Goal: Task Accomplishment & Management: Manage account settings

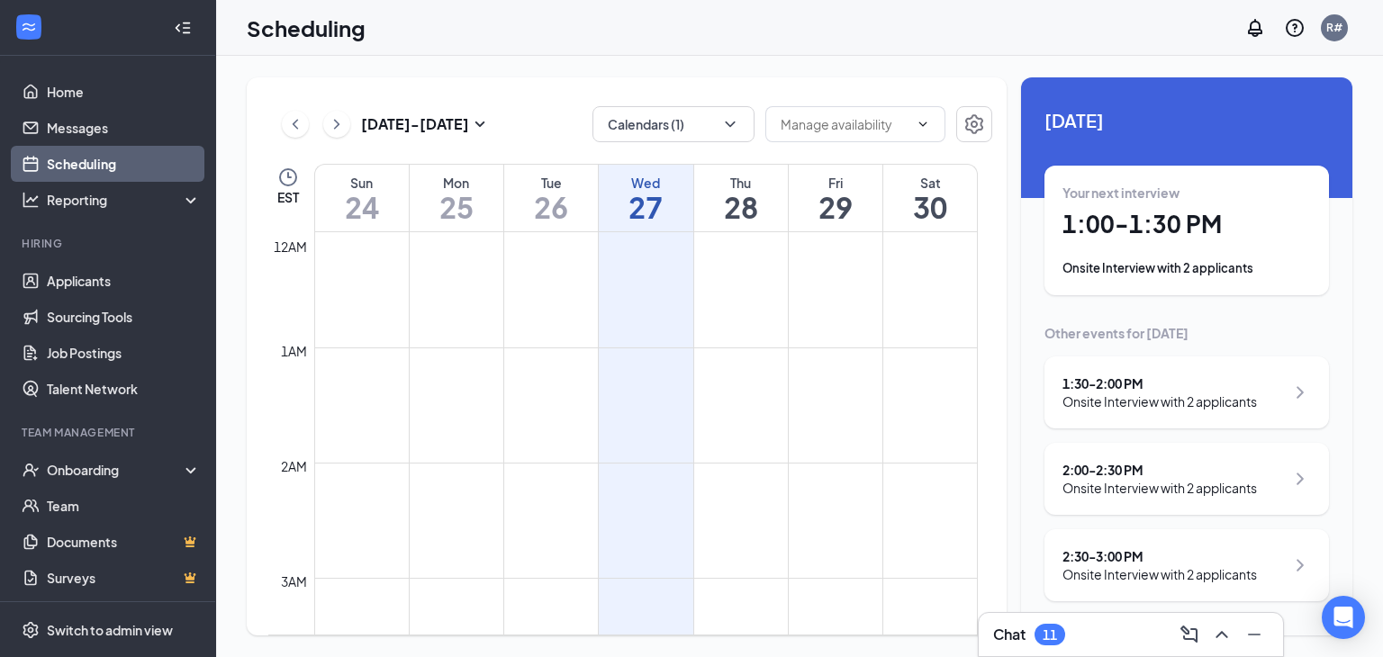
scroll to position [1425, 0]
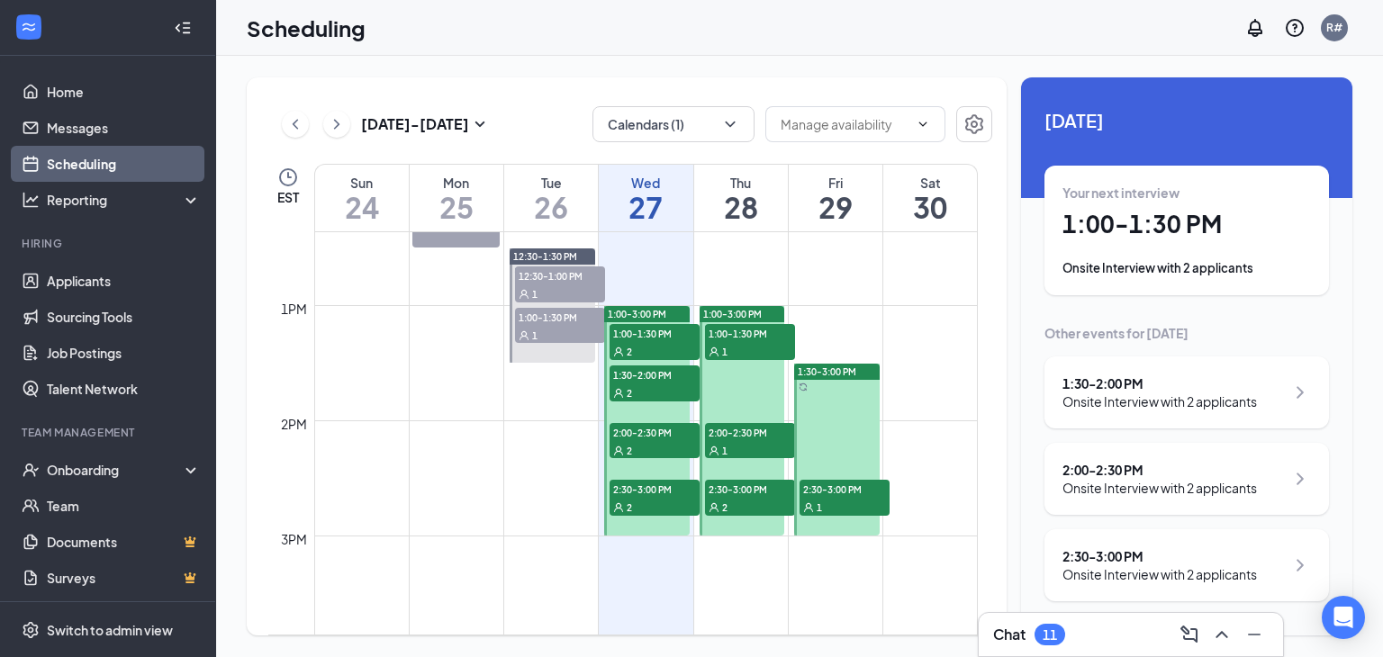
click at [630, 336] on span "1:00-1:30 PM" at bounding box center [654, 333] width 90 height 18
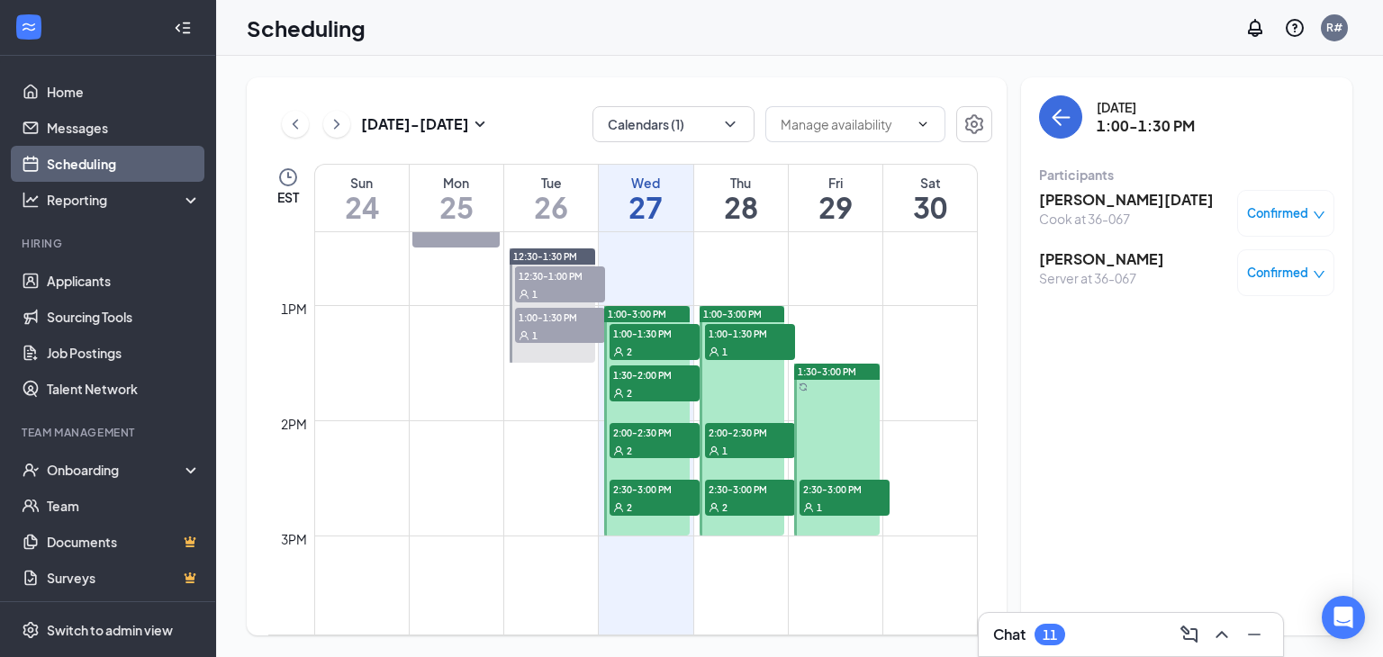
click at [952, 67] on div "[DATE] - [DATE] Calendars (1) EST Sun 24 Mon 25 Tue 26 Wed 27 Thu 28 Fri 29 Sat…" at bounding box center [799, 356] width 1167 height 601
click at [1012, 108] on div "[DATE] - [DATE] Calendars (1) EST Sun 24 Mon 25 Tue 26 Wed 27 Thu 28 Fri 29 Sat…" at bounding box center [799, 356] width 1105 height 558
click at [1015, 293] on div "[DATE] - [DATE] Calendars (1) EST Sun 24 Mon 25 Tue 26 Wed 27 Thu 28 Fri 29 Sat…" at bounding box center [799, 356] width 1105 height 558
click at [1229, 635] on icon "ChevronUp" at bounding box center [1222, 635] width 22 height 22
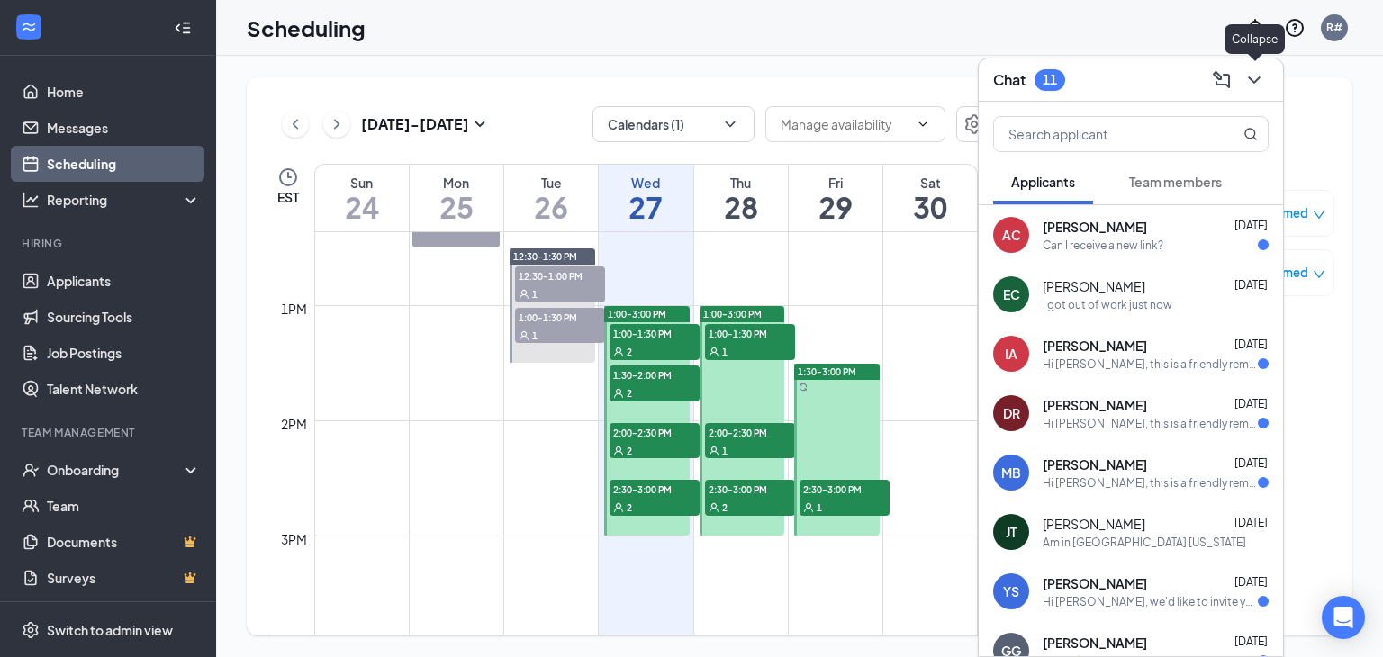
click at [1257, 84] on icon "ChevronDown" at bounding box center [1254, 80] width 22 height 22
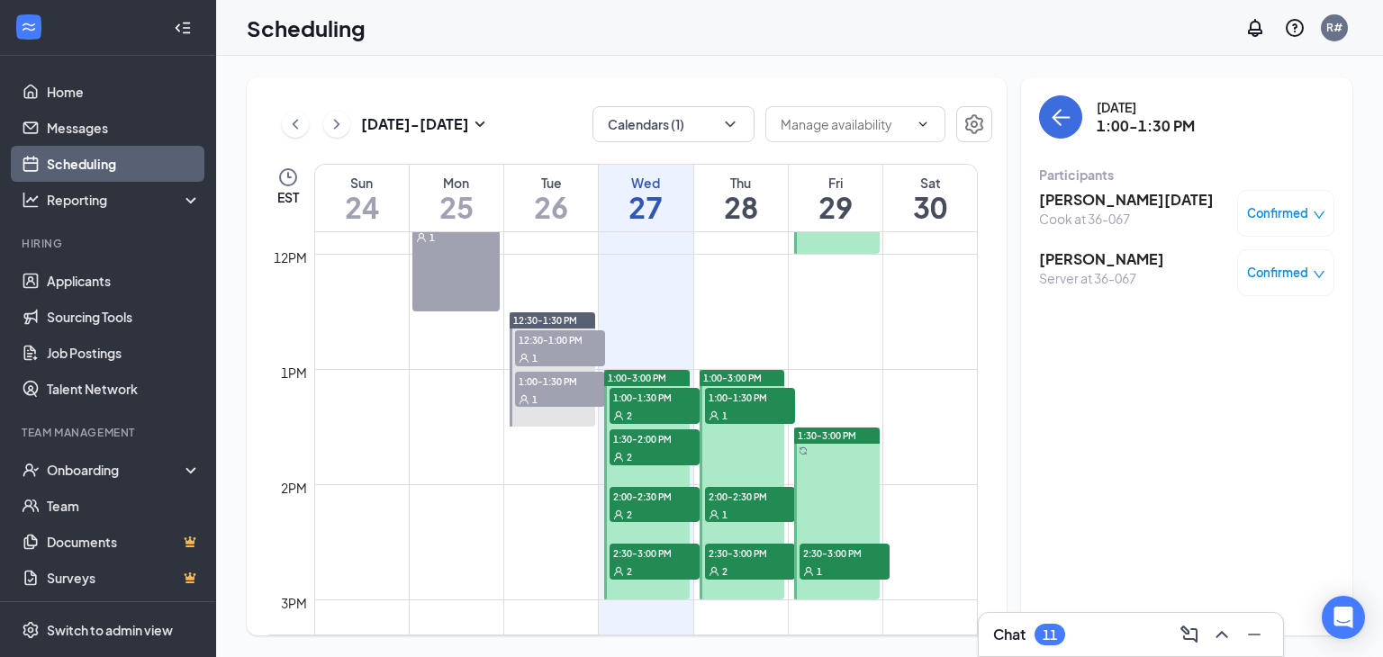
scroll to position [1335, 0]
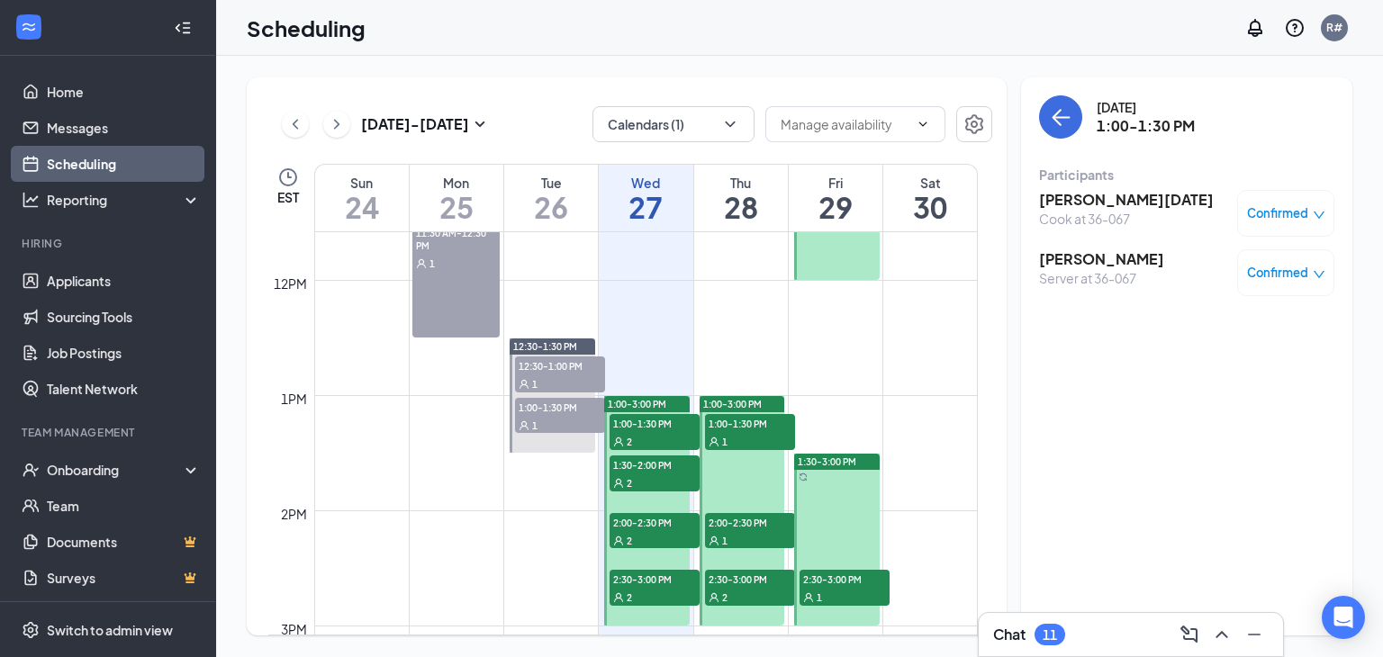
click at [657, 435] on div "2" at bounding box center [654, 441] width 90 height 18
click at [1114, 198] on h3 "[PERSON_NAME][DATE]" at bounding box center [1126, 200] width 175 height 20
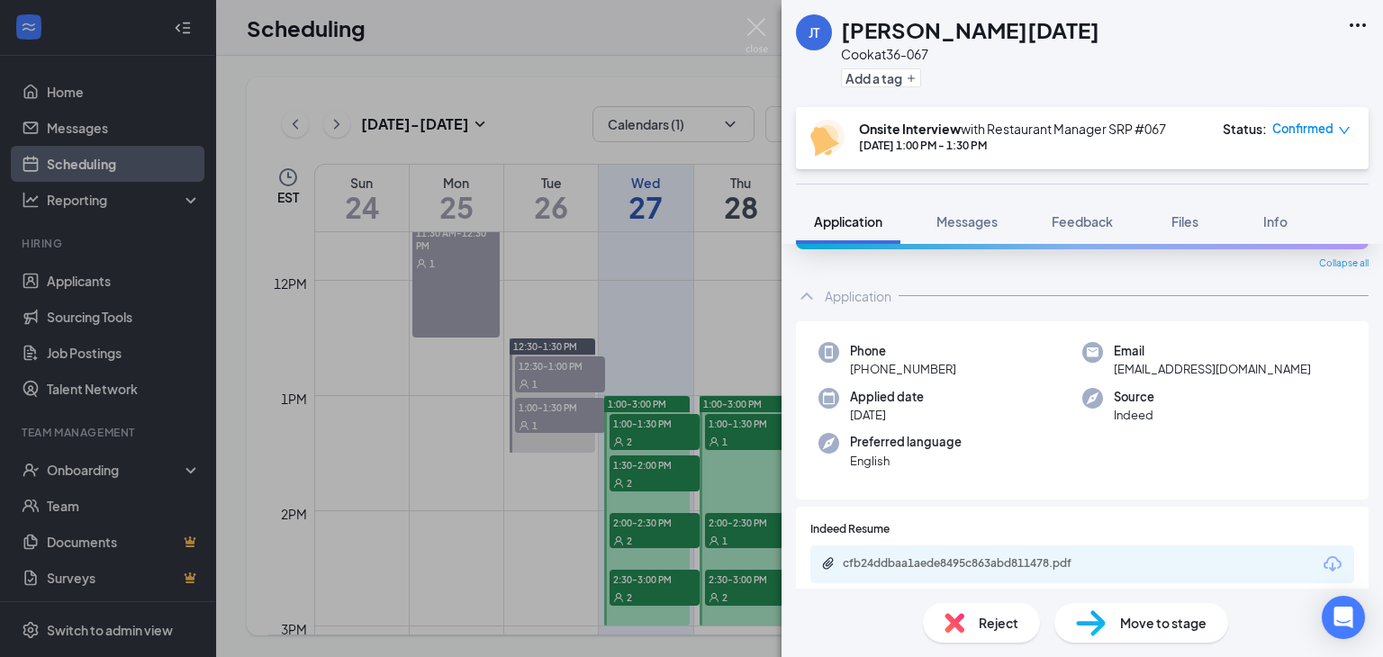
scroll to position [142, 0]
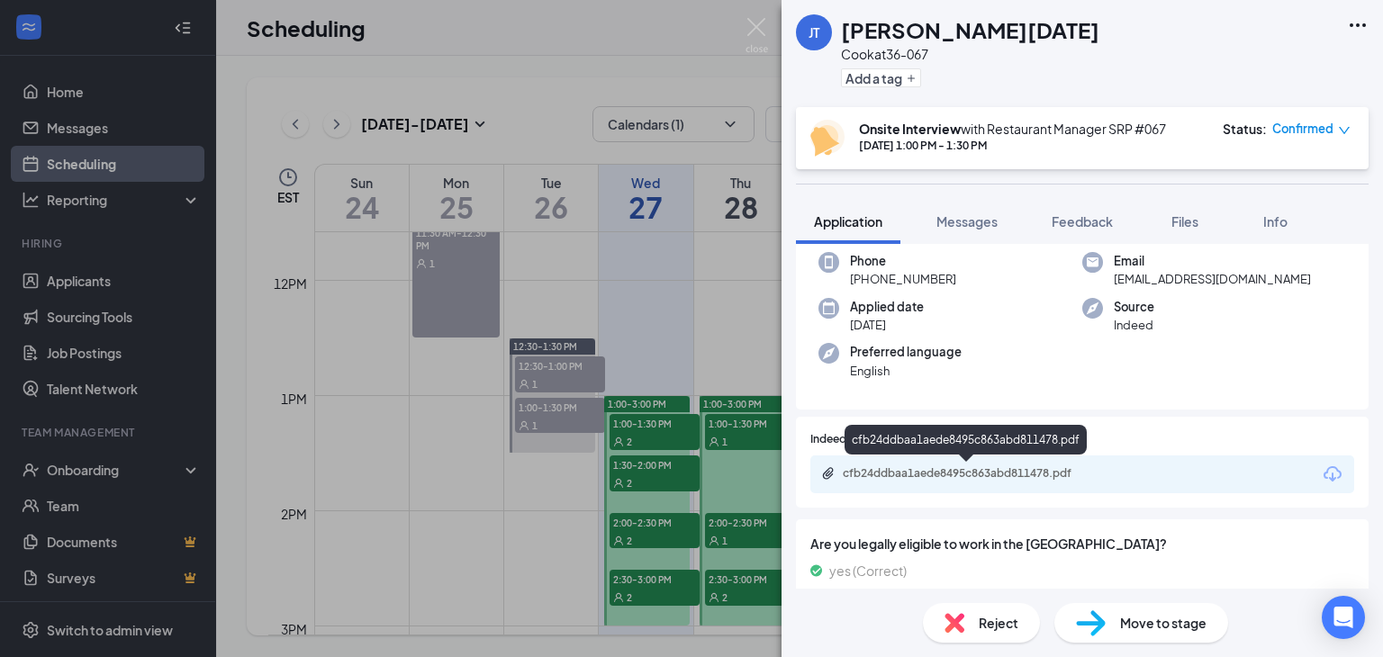
click at [983, 478] on div "cfb24ddbaa1aede8495c863abd811478.pdf" at bounding box center [969, 473] width 252 height 14
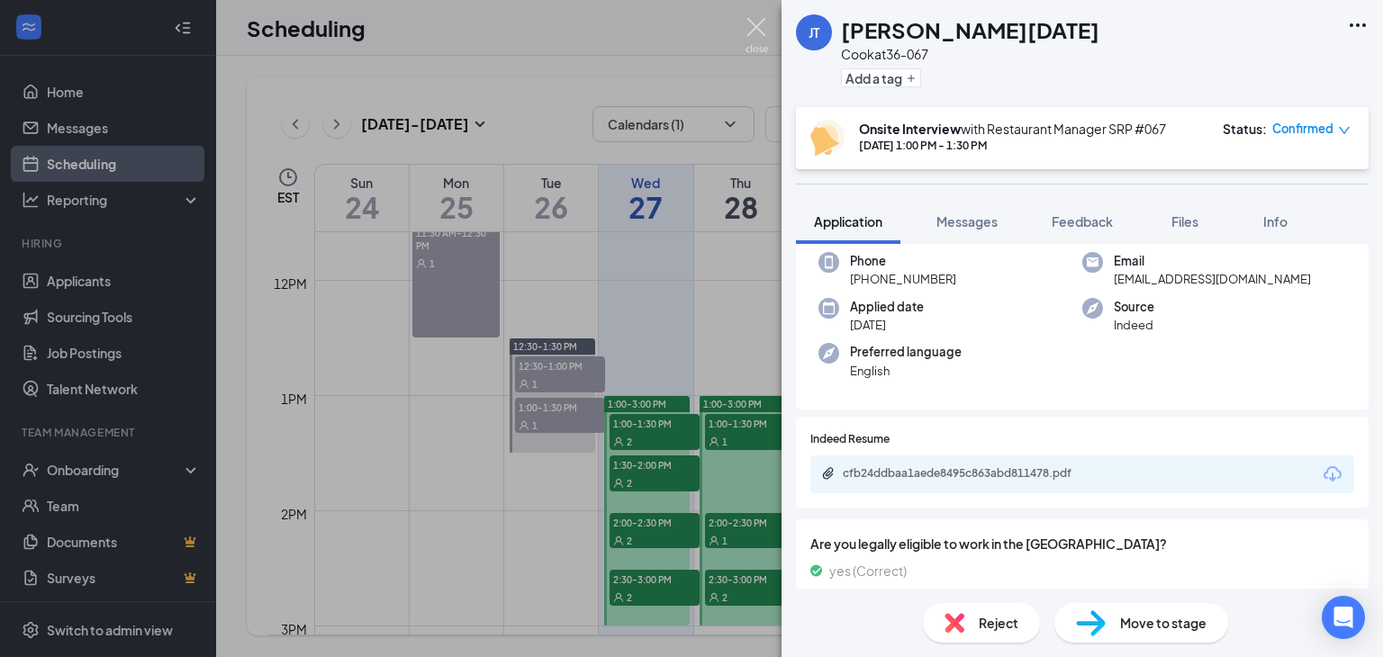
click at [749, 31] on img at bounding box center [756, 35] width 23 height 35
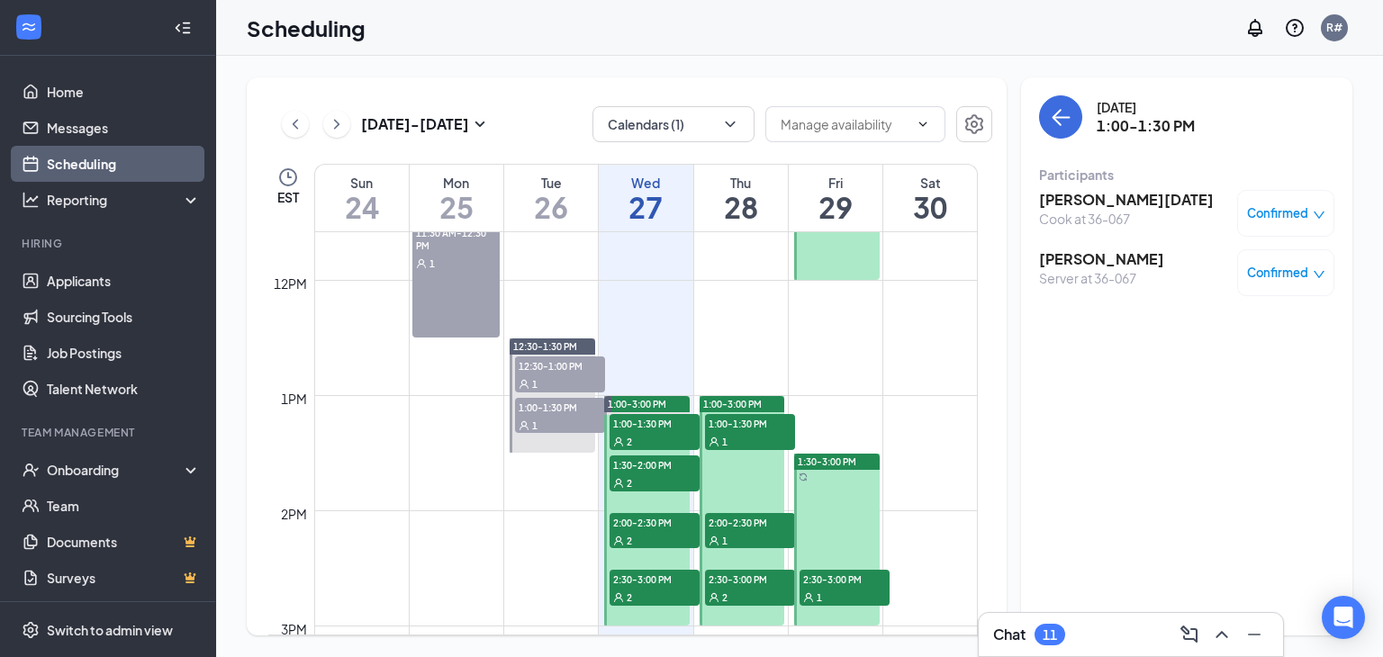
click at [789, 68] on div "[DATE] - [DATE] Calendars (1) EST Sun 24 Mon 25 Tue 26 Wed 27 Thu 28 Fri 29 Sat…" at bounding box center [799, 356] width 1167 height 601
click at [1368, 341] on div "[DATE] - [DATE] Calendars (1) EST Sun 24 Mon 25 Tue 26 Wed 27 Thu 28 Fri 29 Sat…" at bounding box center [799, 356] width 1167 height 601
